Goal: Information Seeking & Learning: Check status

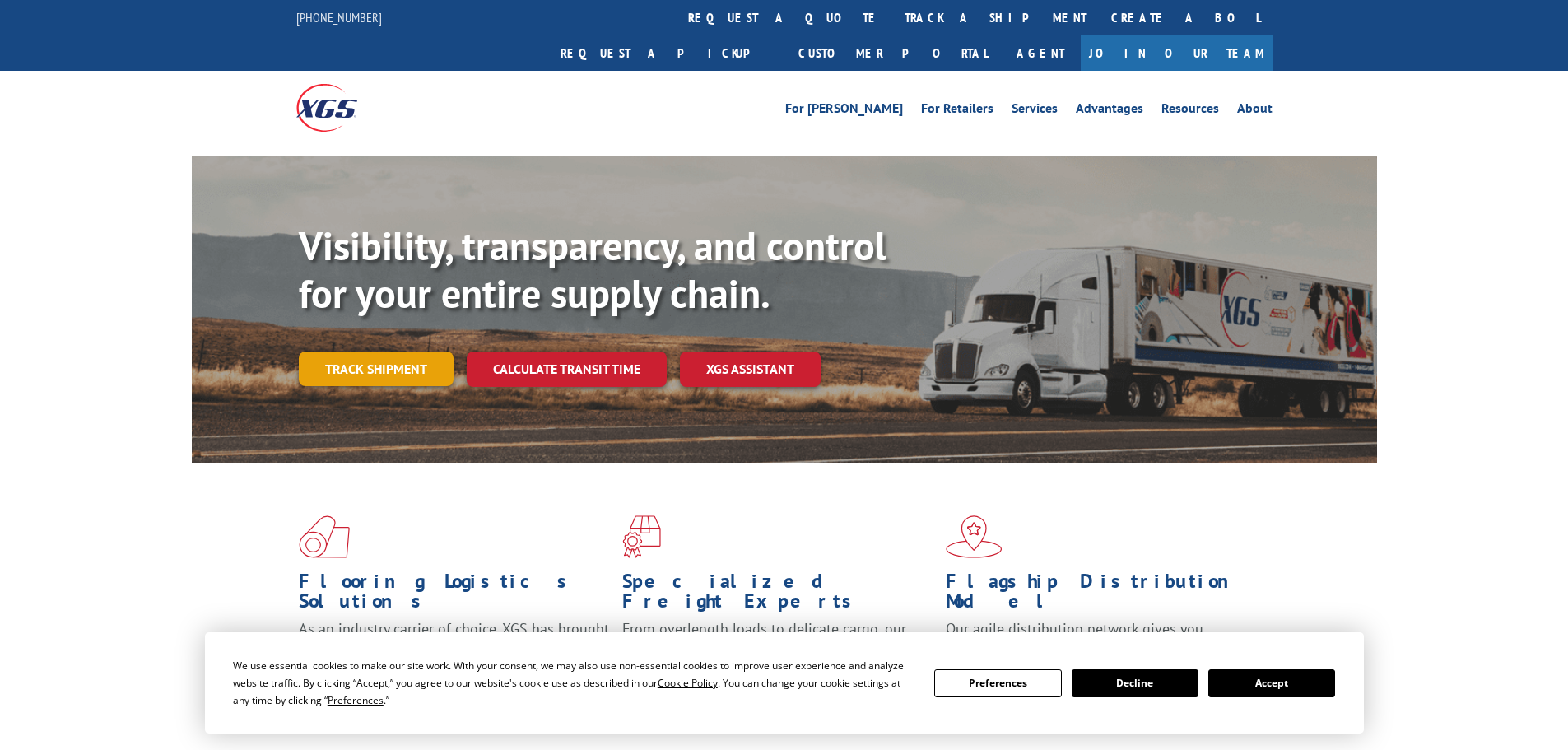
click at [379, 351] on link "Track shipment" at bounding box center [376, 369] width 154 height 35
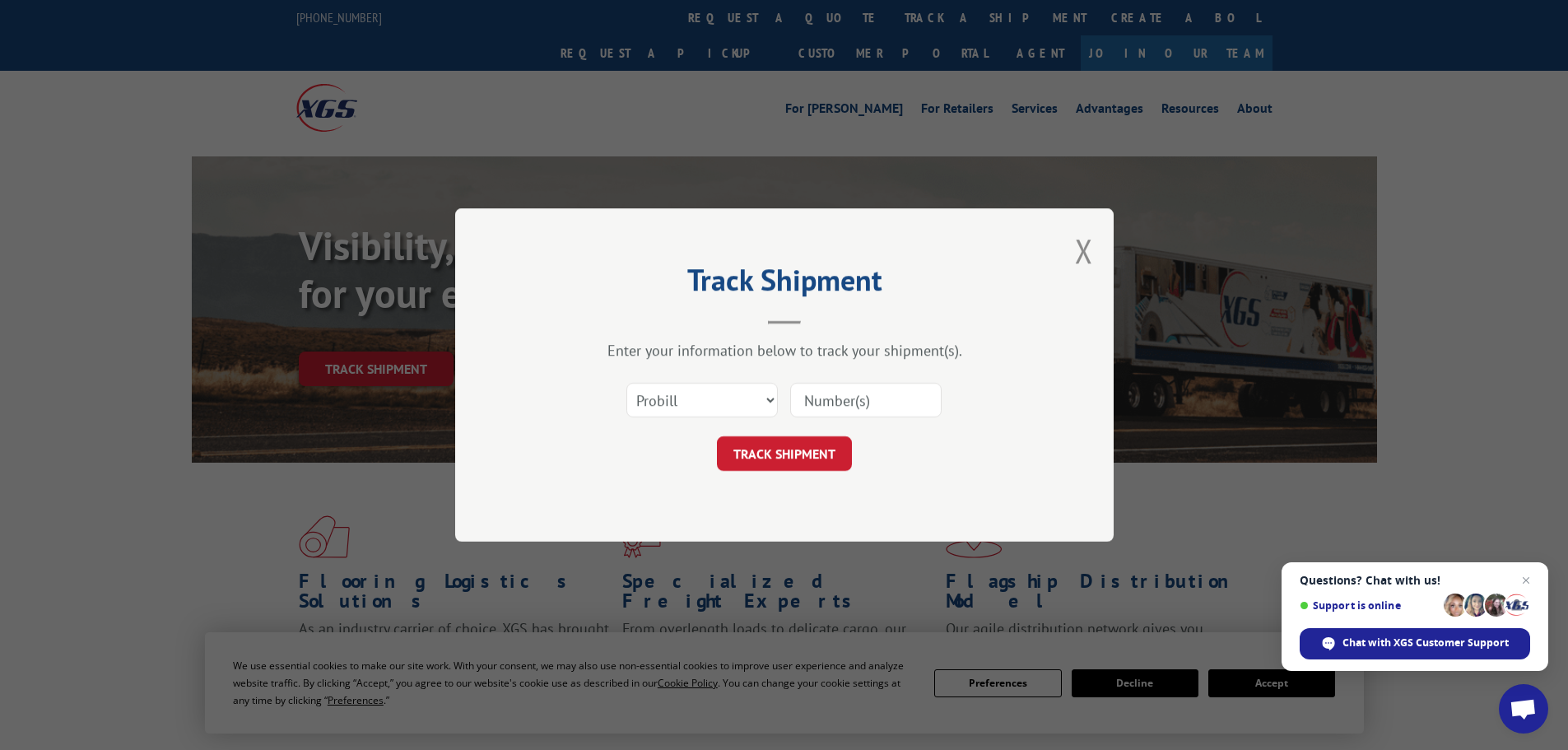
drag, startPoint x: 754, startPoint y: 382, endPoint x: 751, endPoint y: 400, distance: 18.2
click at [754, 383] on div "Select category... Probill BOL PO" at bounding box center [702, 400] width 150 height 38
click at [748, 402] on select "Select category... Probill BOL PO" at bounding box center [702, 400] width 152 height 35
select select "po"
click at [626, 383] on select "Select category... Probill BOL PO" at bounding box center [702, 400] width 152 height 35
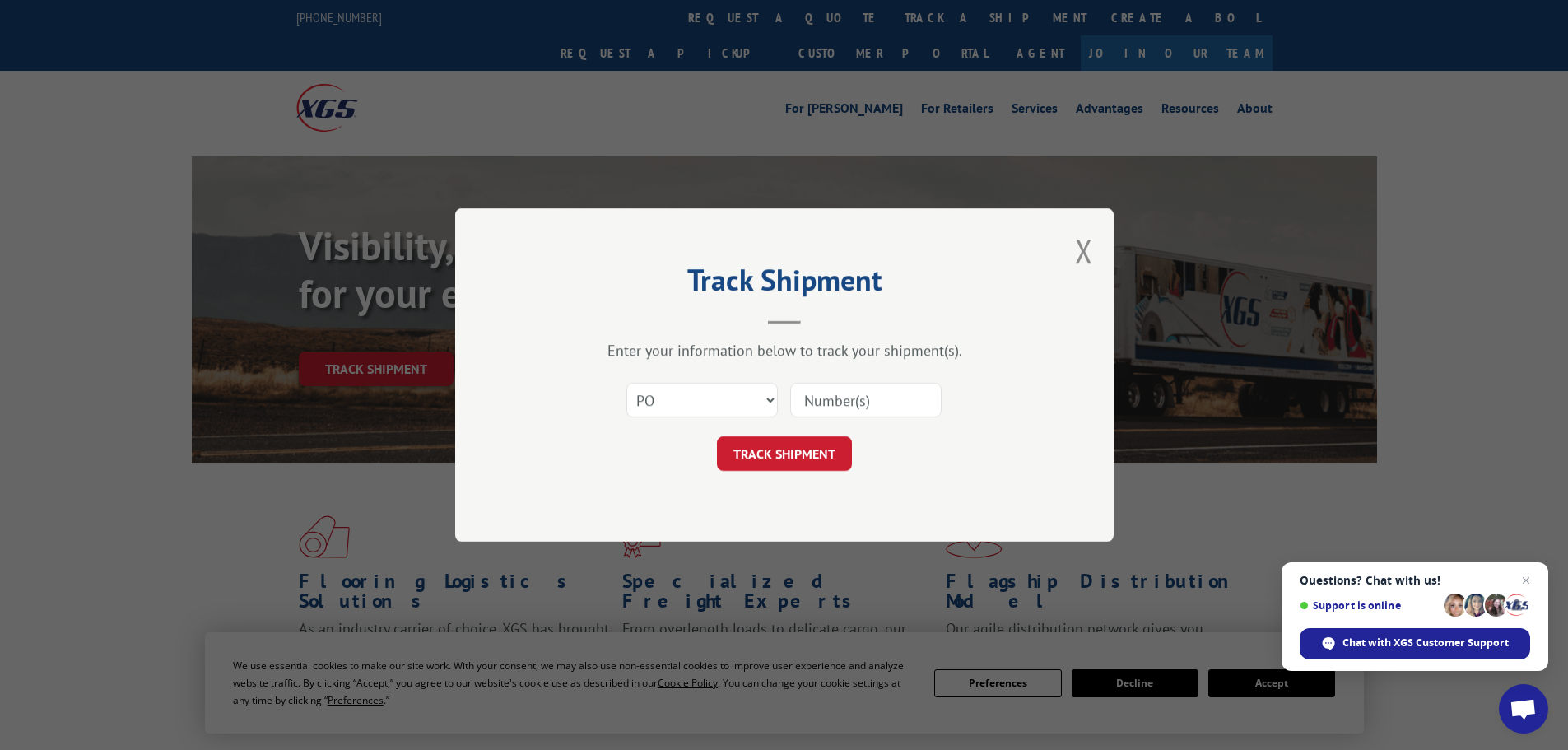
click at [816, 413] on input at bounding box center [865, 400] width 152 height 35
type input "02515896"
click at [824, 452] on button "TRACK SHIPMENT" at bounding box center [784, 454] width 135 height 35
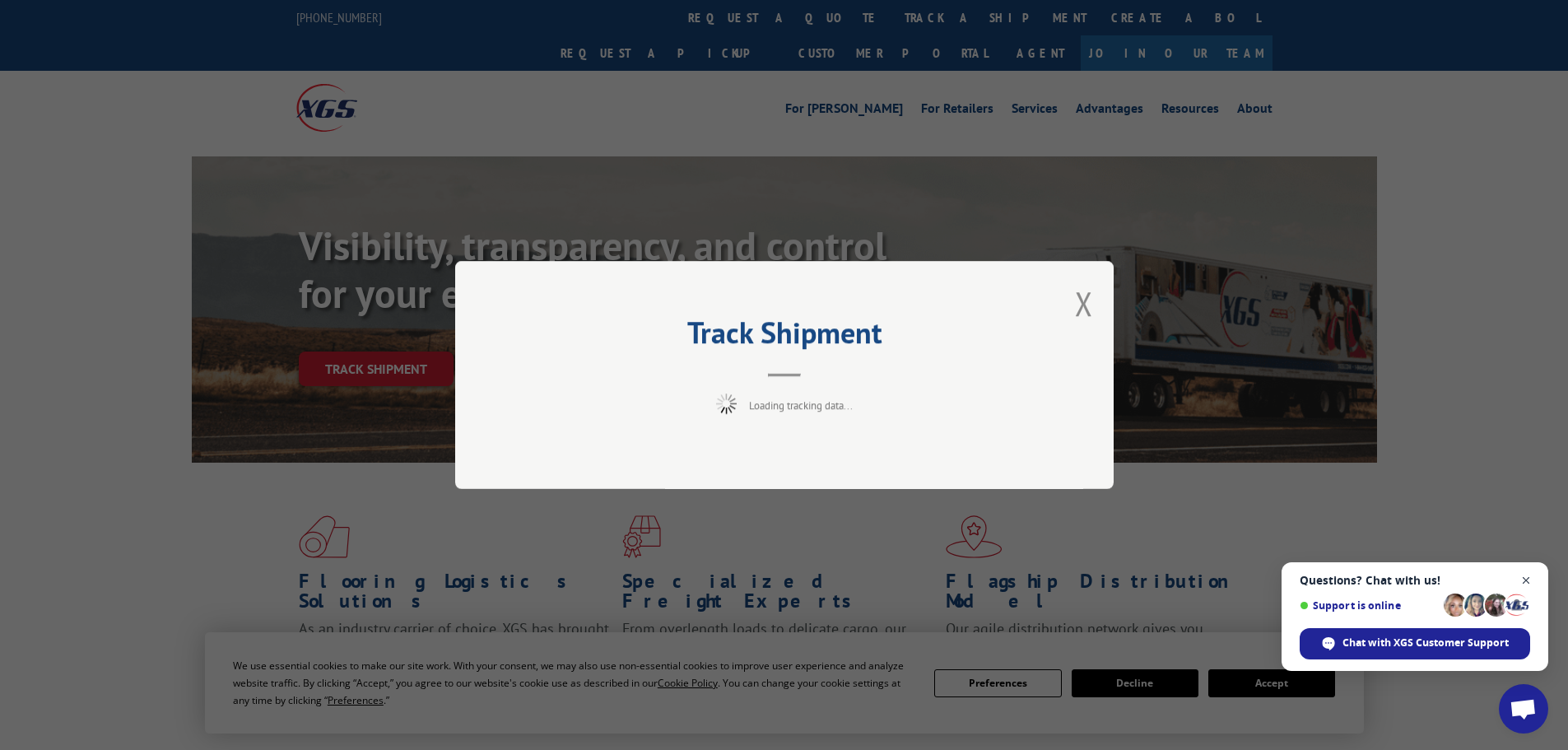
click at [1534, 582] on span "Close chat" at bounding box center [1526, 580] width 21 height 21
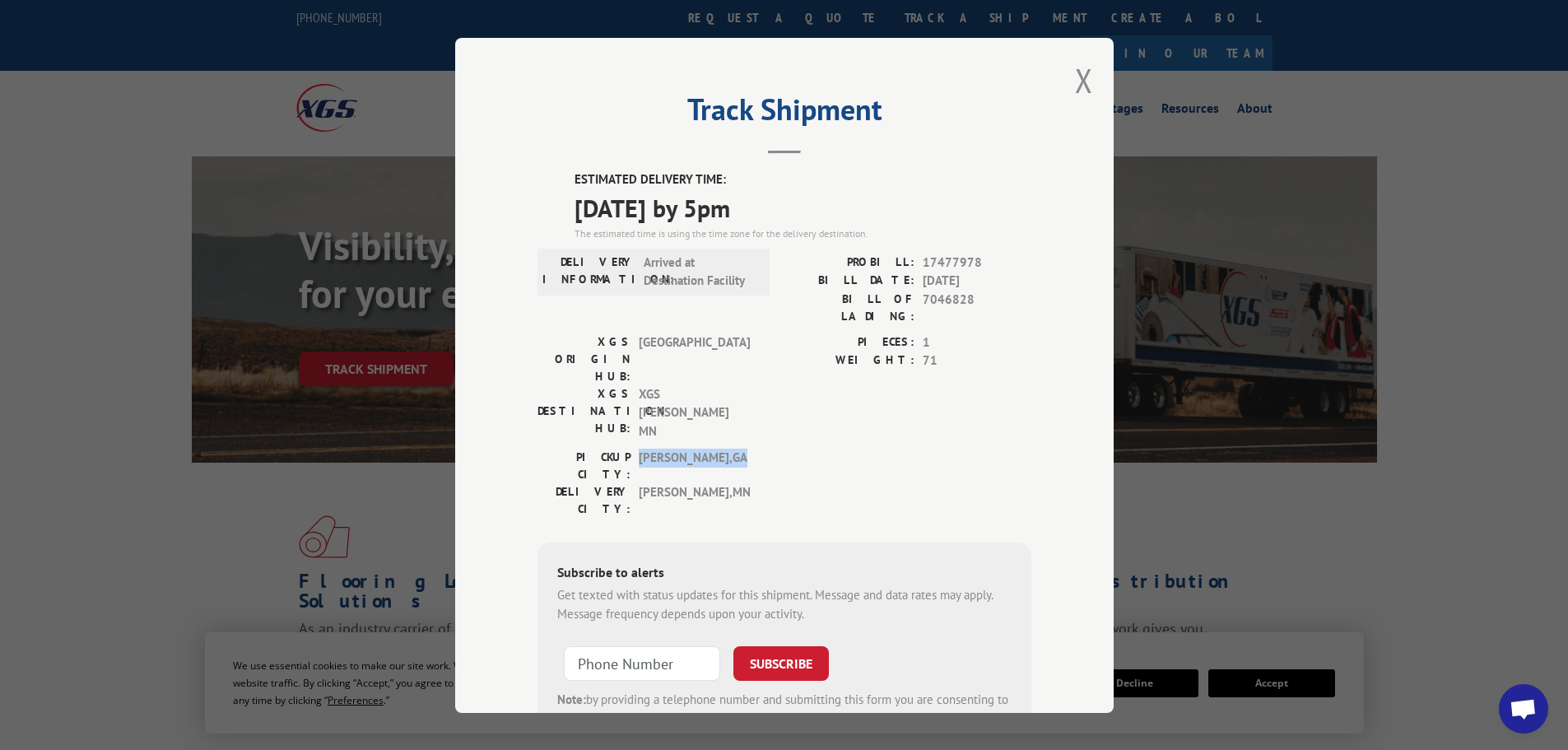
drag, startPoint x: 702, startPoint y: 388, endPoint x: 626, endPoint y: 387, distance: 76.0
click at [626, 449] on div "PICKUP CITY: [GEOGRAPHIC_DATA] , [GEOGRAPHIC_DATA]" at bounding box center [648, 466] width 222 height 35
click at [736, 449] on span "[GEOGRAPHIC_DATA] , [GEOGRAPHIC_DATA]" at bounding box center [695, 466] width 111 height 35
drag, startPoint x: 628, startPoint y: 344, endPoint x: 730, endPoint y: 379, distance: 107.8
click at [726, 384] on div "XGS DESTINATION HUB: XGS [PERSON_NAME] [GEOGRAPHIC_DATA]" at bounding box center [648, 412] width 222 height 56
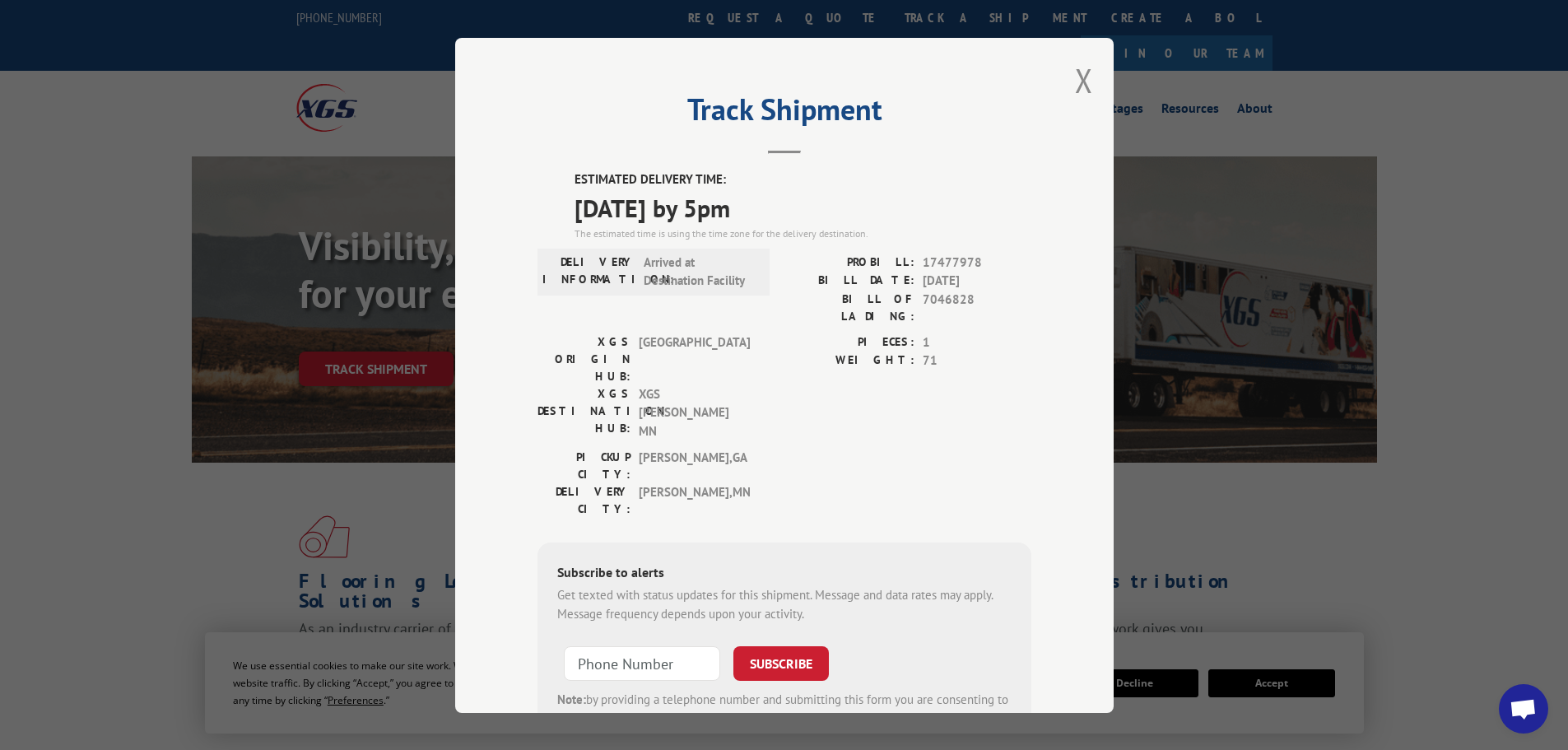
click at [731, 449] on span "[GEOGRAPHIC_DATA] , [GEOGRAPHIC_DATA]" at bounding box center [695, 466] width 111 height 35
click at [1075, 75] on button "Close modal" at bounding box center [1084, 80] width 18 height 44
